Goal: Task Accomplishment & Management: Use online tool/utility

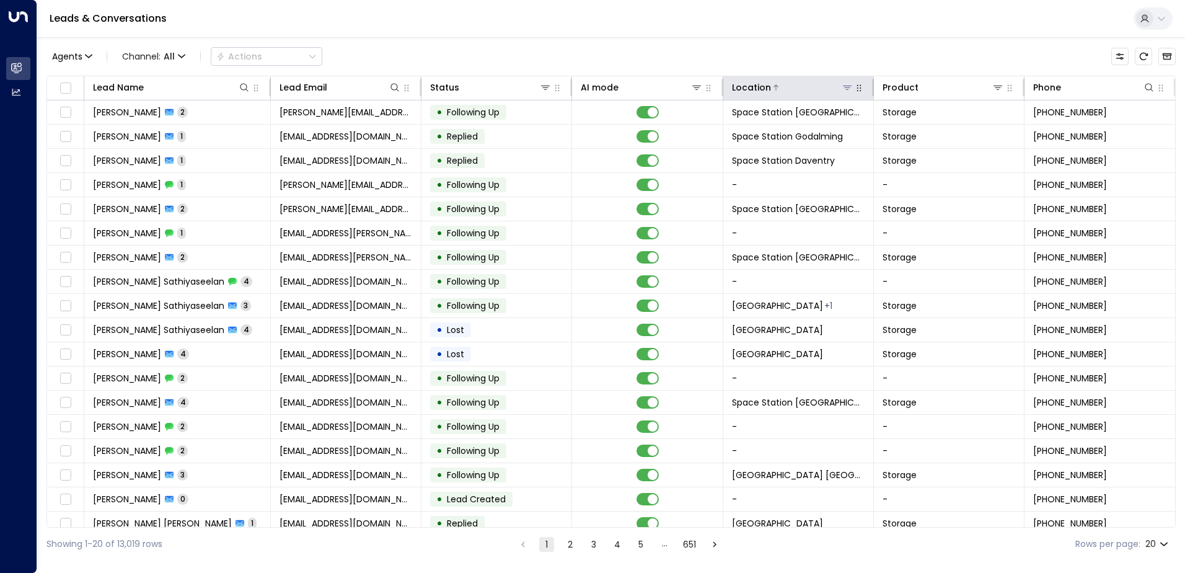
click at [845, 90] on icon at bounding box center [847, 87] width 10 height 10
click at [871, 63] on div "Agents 1 Channel: All Actions" at bounding box center [610, 56] width 1129 height 26
click at [844, 91] on icon at bounding box center [847, 87] width 10 height 10
click at [842, 88] on icon at bounding box center [847, 87] width 10 height 10
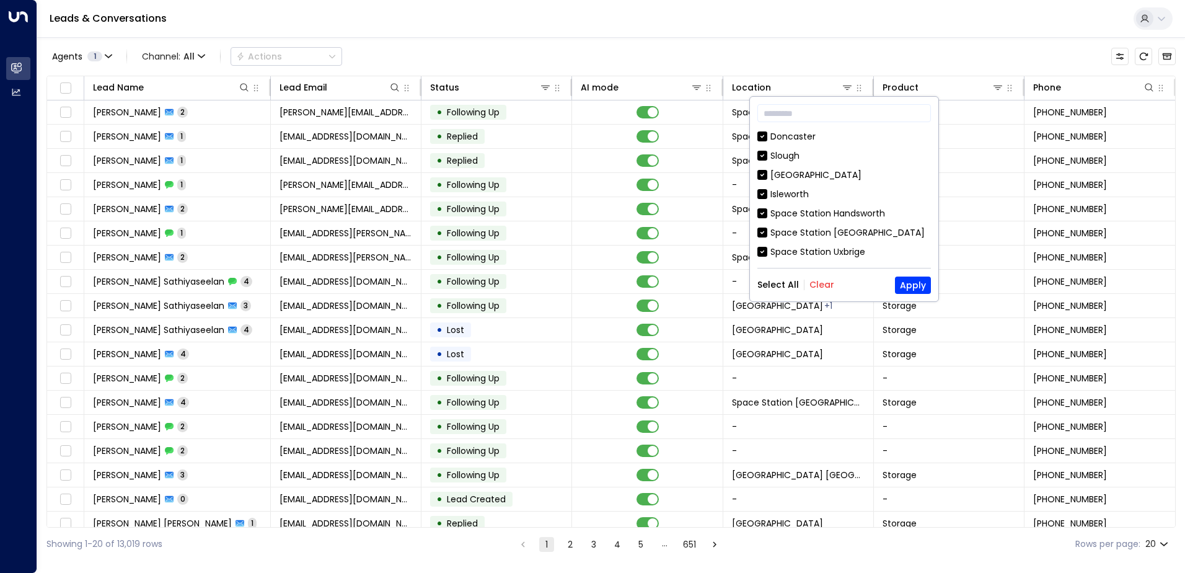
click at [830, 282] on button "Clear" at bounding box center [822, 285] width 25 height 10
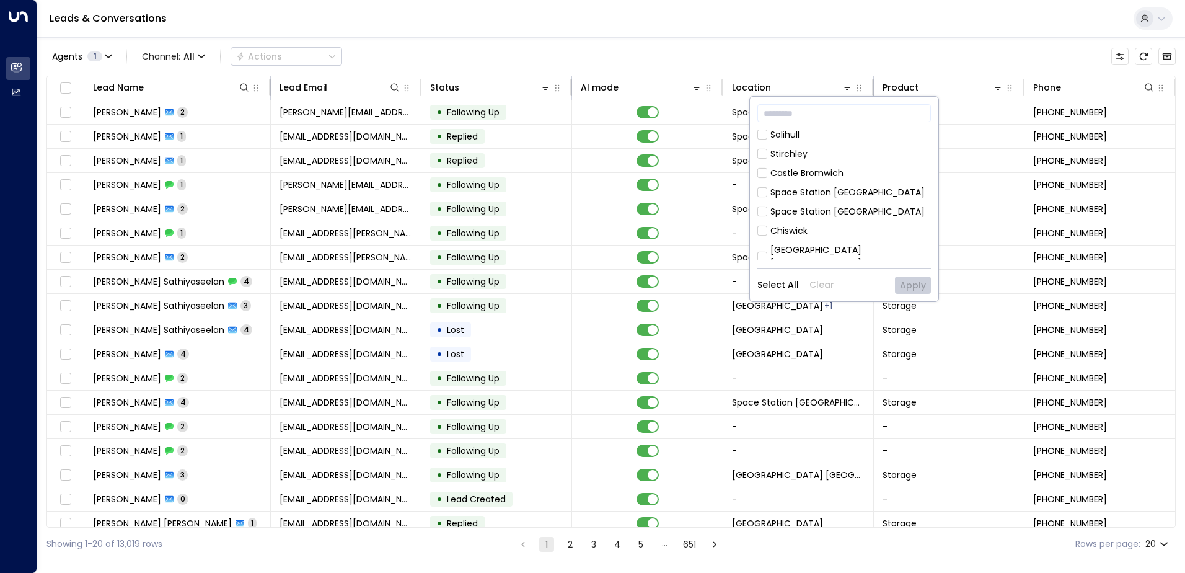
scroll to position [690, 0]
click at [862, 274] on div "[GEOGRAPHIC_DATA] [GEOGRAPHIC_DATA]" at bounding box center [850, 287] width 161 height 26
click at [919, 278] on button "Apply" at bounding box center [913, 284] width 36 height 17
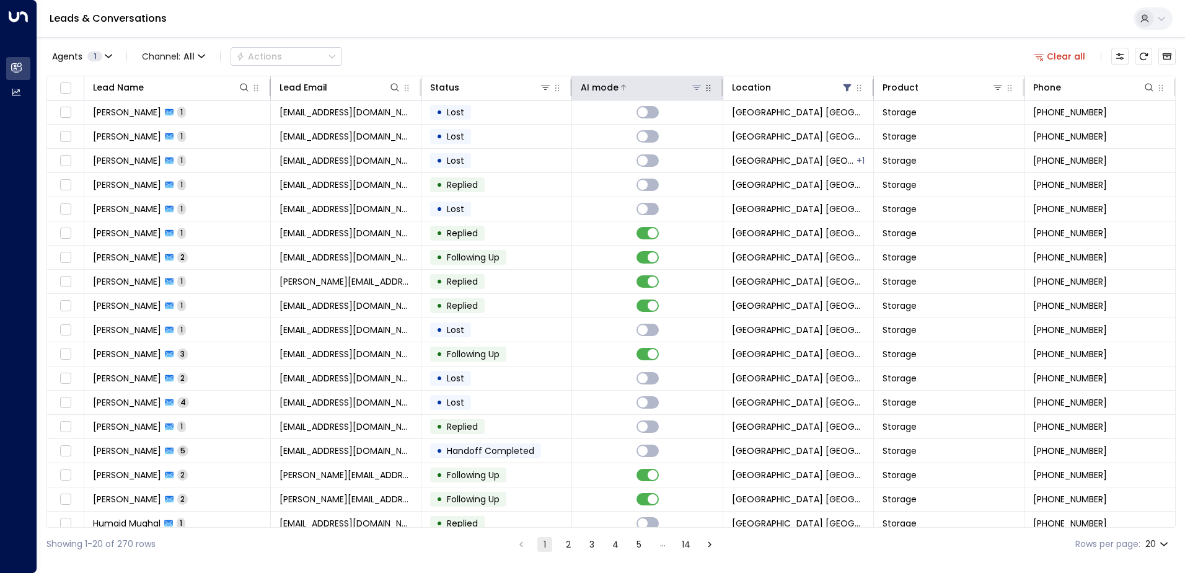
click at [655, 86] on div at bounding box center [661, 87] width 84 height 12
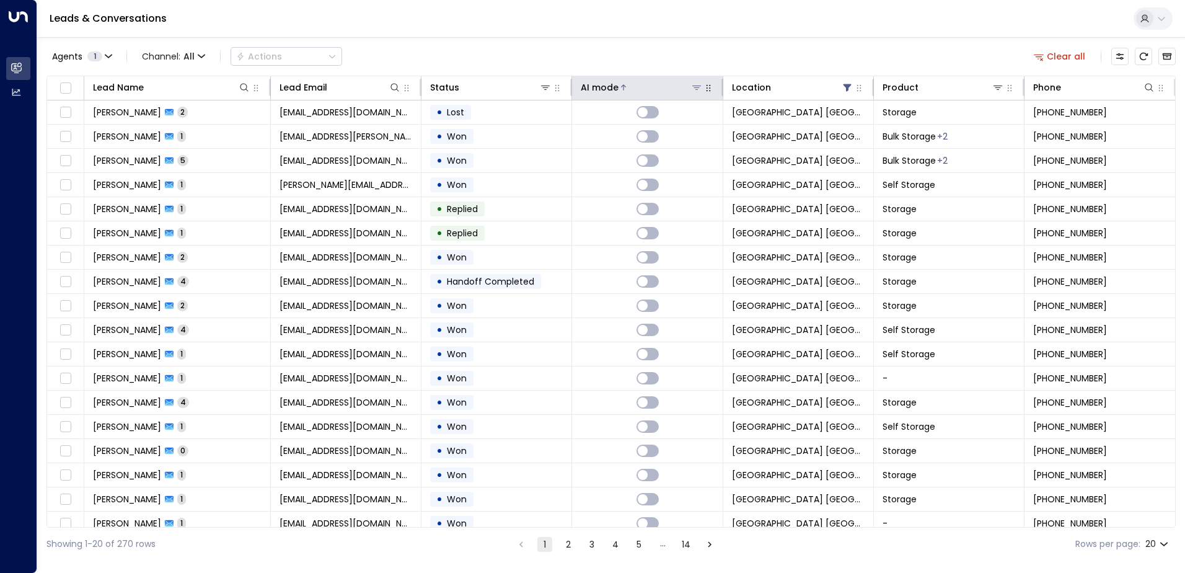
click at [655, 86] on div at bounding box center [661, 87] width 84 height 12
